Goal: Check status: Check status

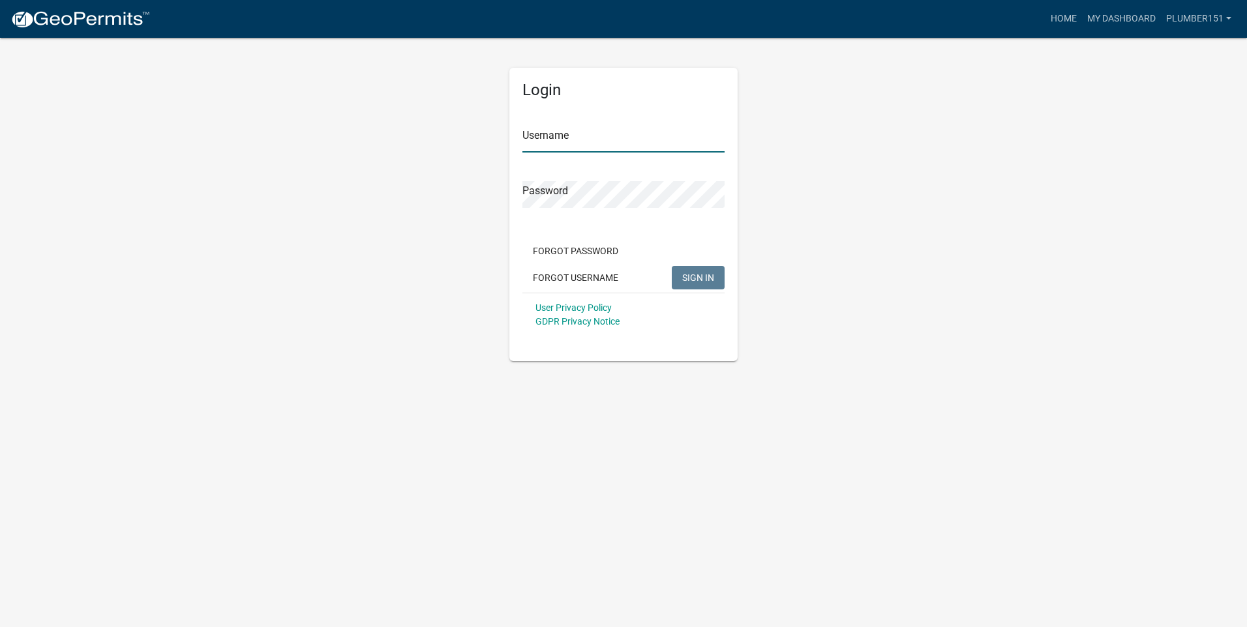
type input "Plumber151"
click at [687, 278] on span "SIGN IN" at bounding box center [698, 277] width 32 height 10
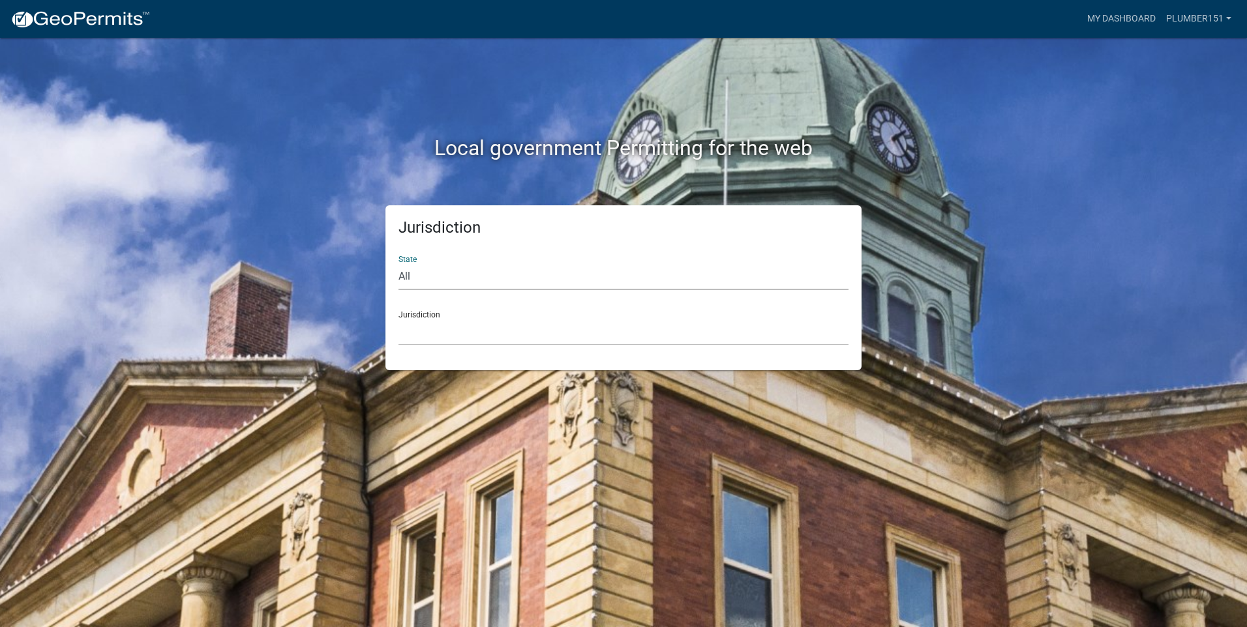
click at [490, 274] on select "All [US_STATE] [US_STATE] [US_STATE] [US_STATE] [US_STATE] [US_STATE] [US_STATE…" at bounding box center [623, 276] width 450 height 27
select select "[US_STATE]"
click at [398, 263] on select "All [US_STATE] [US_STATE] [US_STATE] [US_STATE] [US_STATE] [US_STATE] [US_STATE…" at bounding box center [623, 276] width 450 height 27
drag, startPoint x: 471, startPoint y: 292, endPoint x: 432, endPoint y: 331, distance: 55.3
click at [432, 331] on select "[GEOGRAPHIC_DATA], [US_STATE][PERSON_NAME][GEOGRAPHIC_DATA], [US_STATE][PERSON_…" at bounding box center [623, 332] width 450 height 27
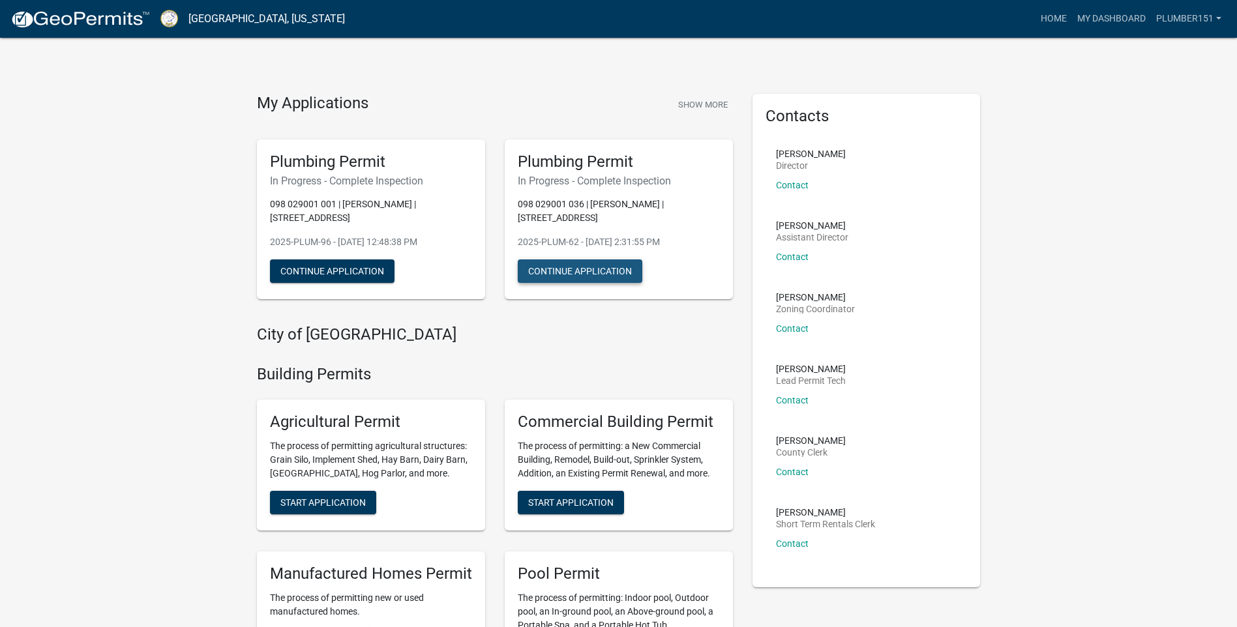
click at [550, 259] on button "Continue Application" at bounding box center [580, 270] width 125 height 23
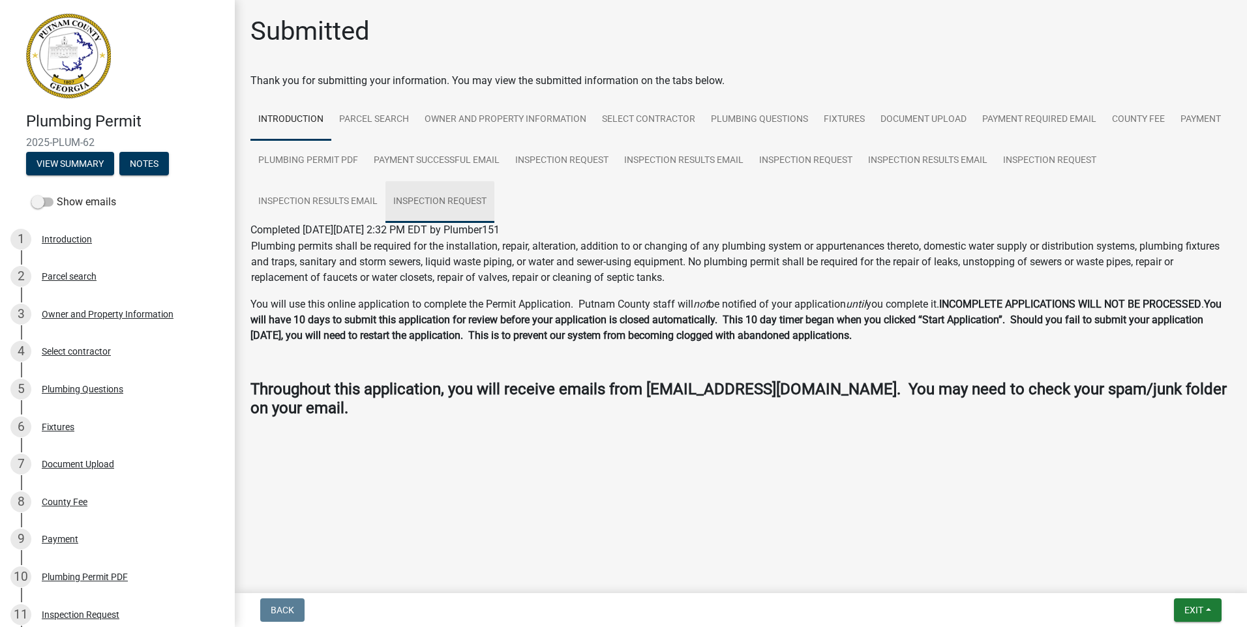
click at [425, 199] on link "Inspection Request" at bounding box center [439, 202] width 109 height 42
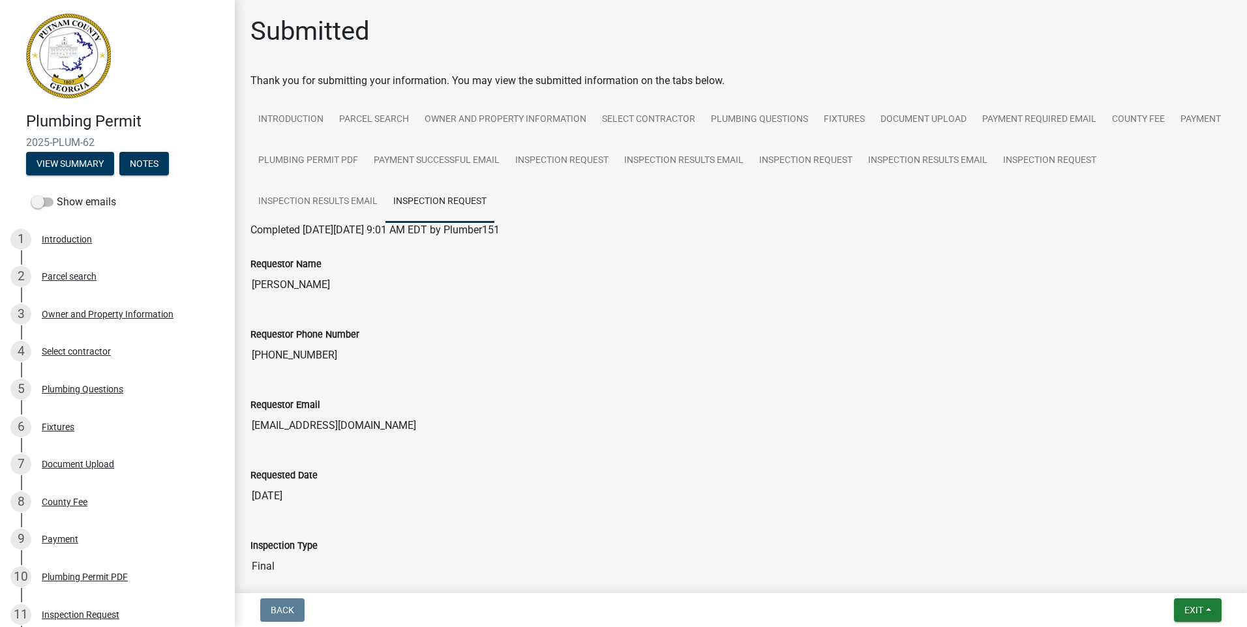
click at [833, 312] on div "Requestor Phone Number [PHONE_NUMBER]" at bounding box center [740, 338] width 981 height 60
click at [338, 198] on link "Inspection Results Email" at bounding box center [317, 202] width 135 height 42
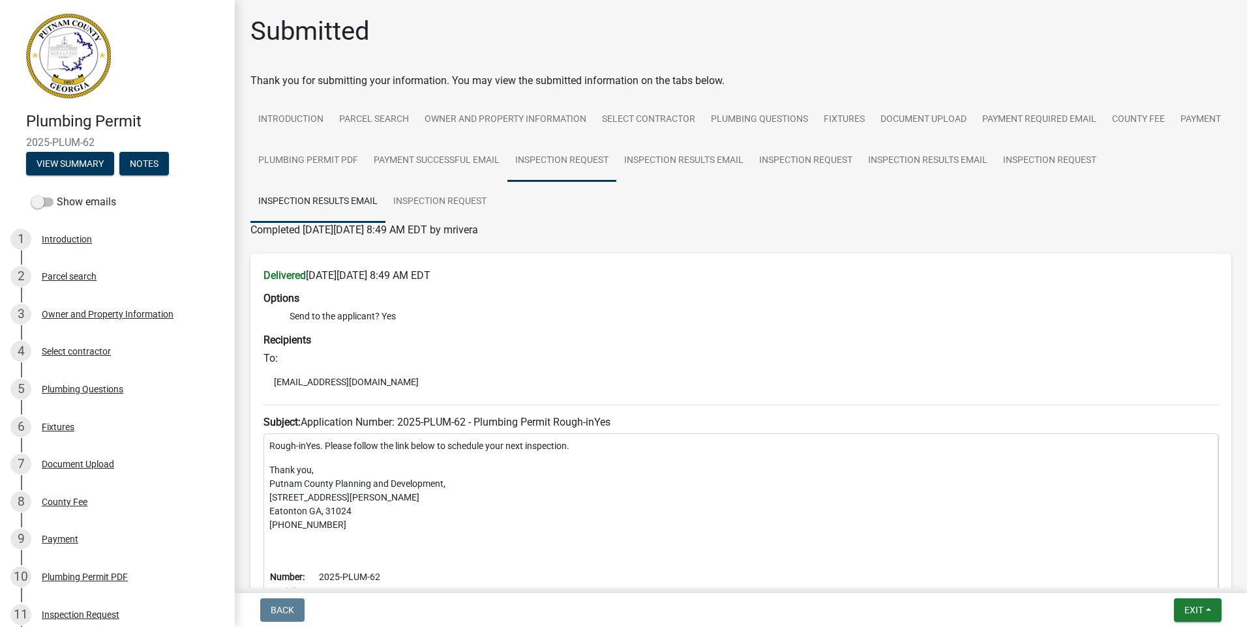
click at [616, 156] on link "Inspection Request" at bounding box center [561, 161] width 109 height 42
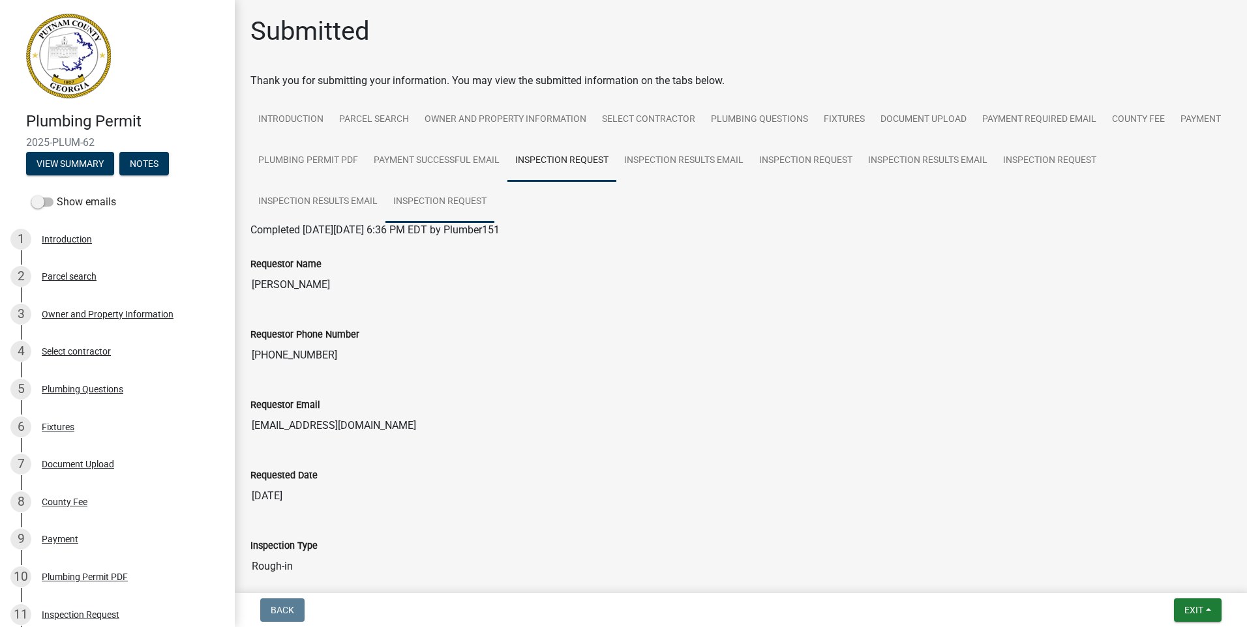
click at [433, 200] on link "Inspection Request" at bounding box center [439, 202] width 109 height 42
click at [1196, 613] on span "Exit" at bounding box center [1193, 610] width 19 height 10
click at [1138, 575] on button "Save & Exit" at bounding box center [1169, 576] width 104 height 31
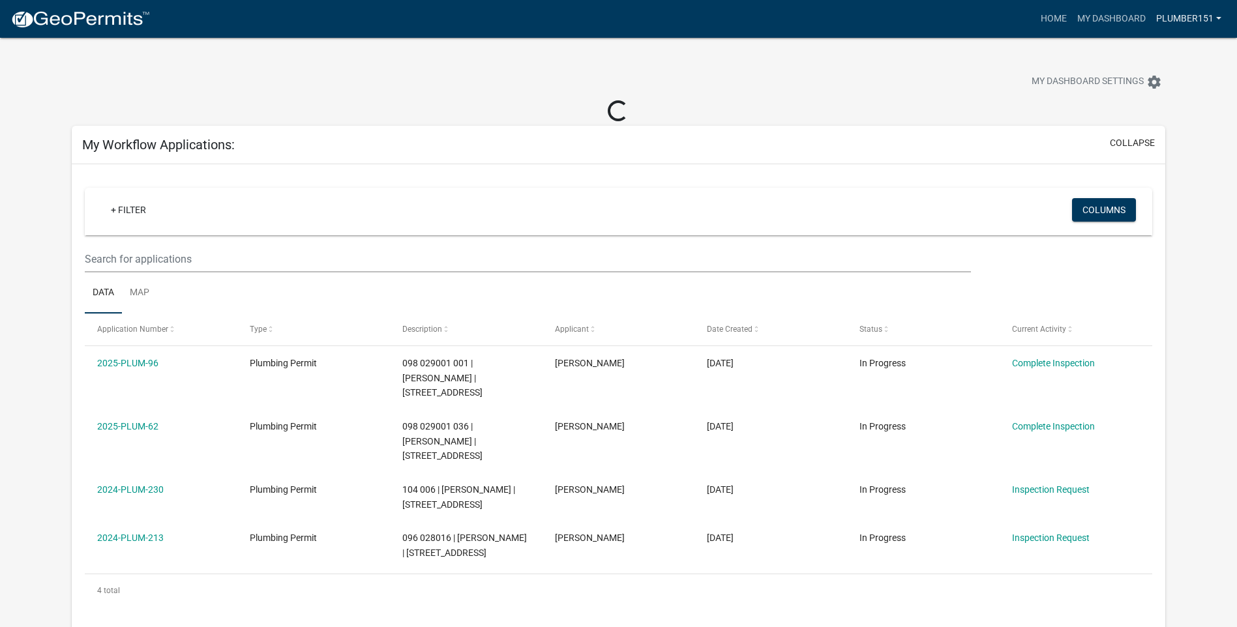
click at [1204, 16] on link "Plumber151" at bounding box center [1189, 19] width 76 height 25
click at [1164, 96] on link "Logout" at bounding box center [1174, 95] width 104 height 31
